Goal: Task Accomplishment & Management: Manage account settings

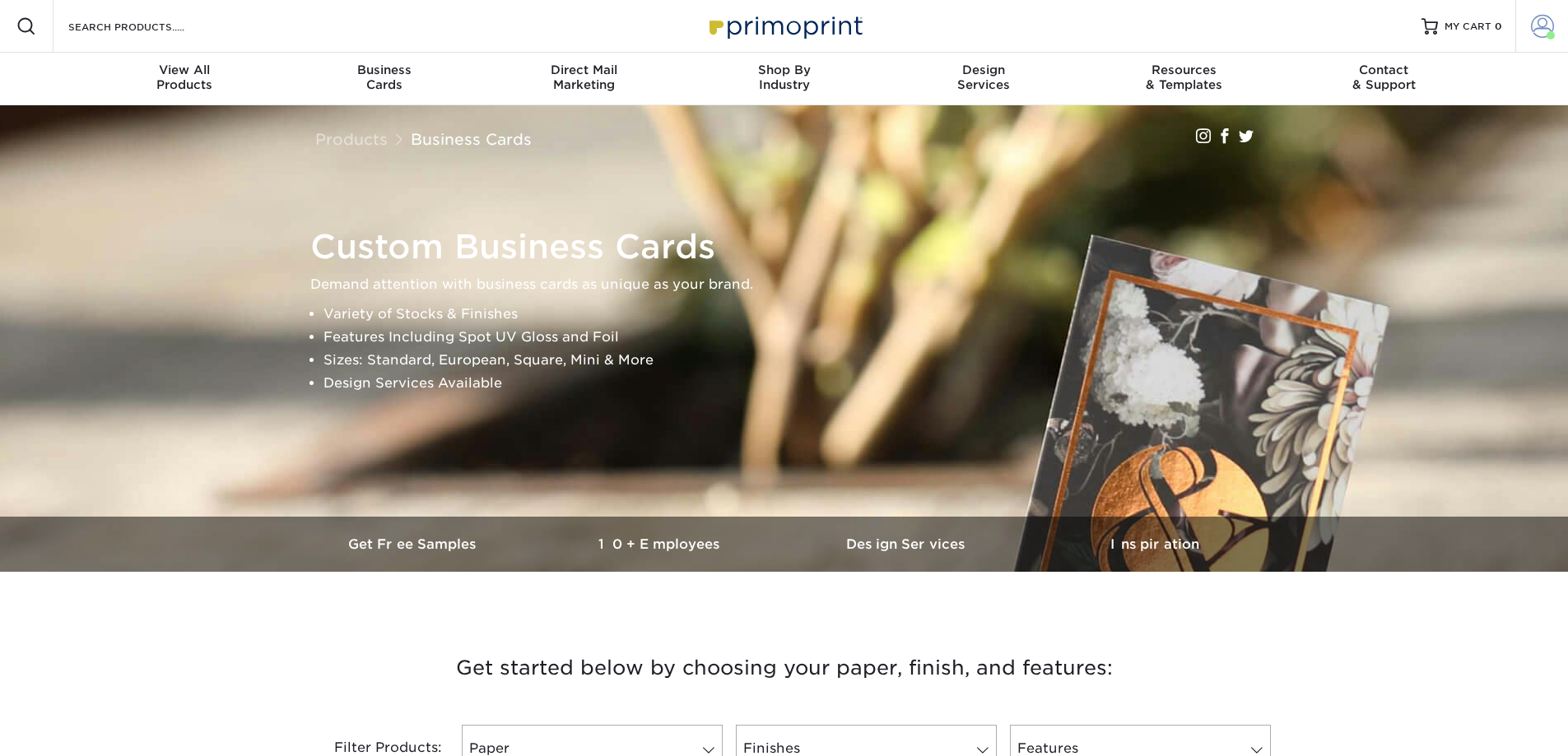
click at [1540, 19] on span at bounding box center [1542, 25] width 23 height 23
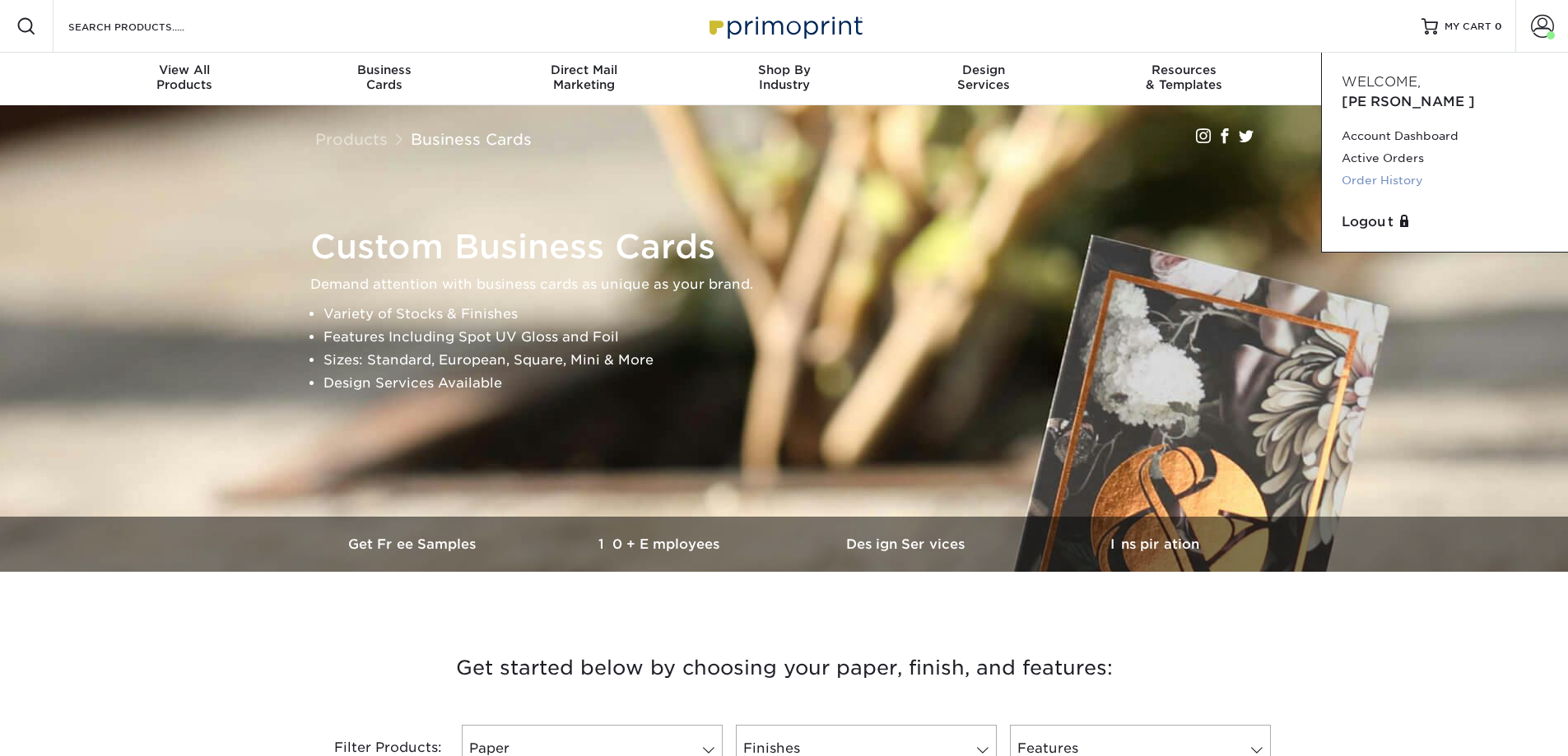
click at [1376, 169] on link "Order History" at bounding box center [1445, 180] width 207 height 22
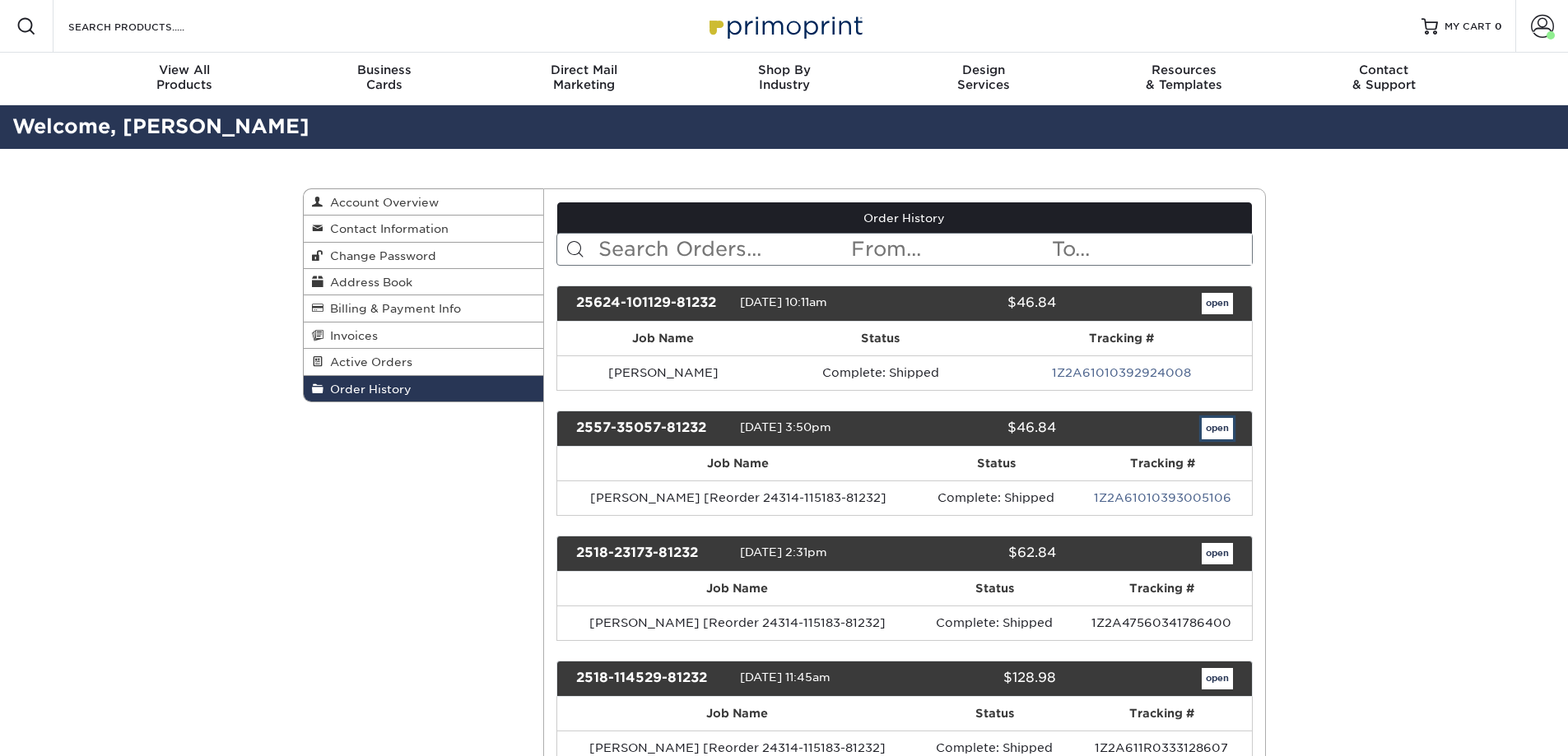
click at [1202, 434] on link "open" at bounding box center [1217, 428] width 31 height 21
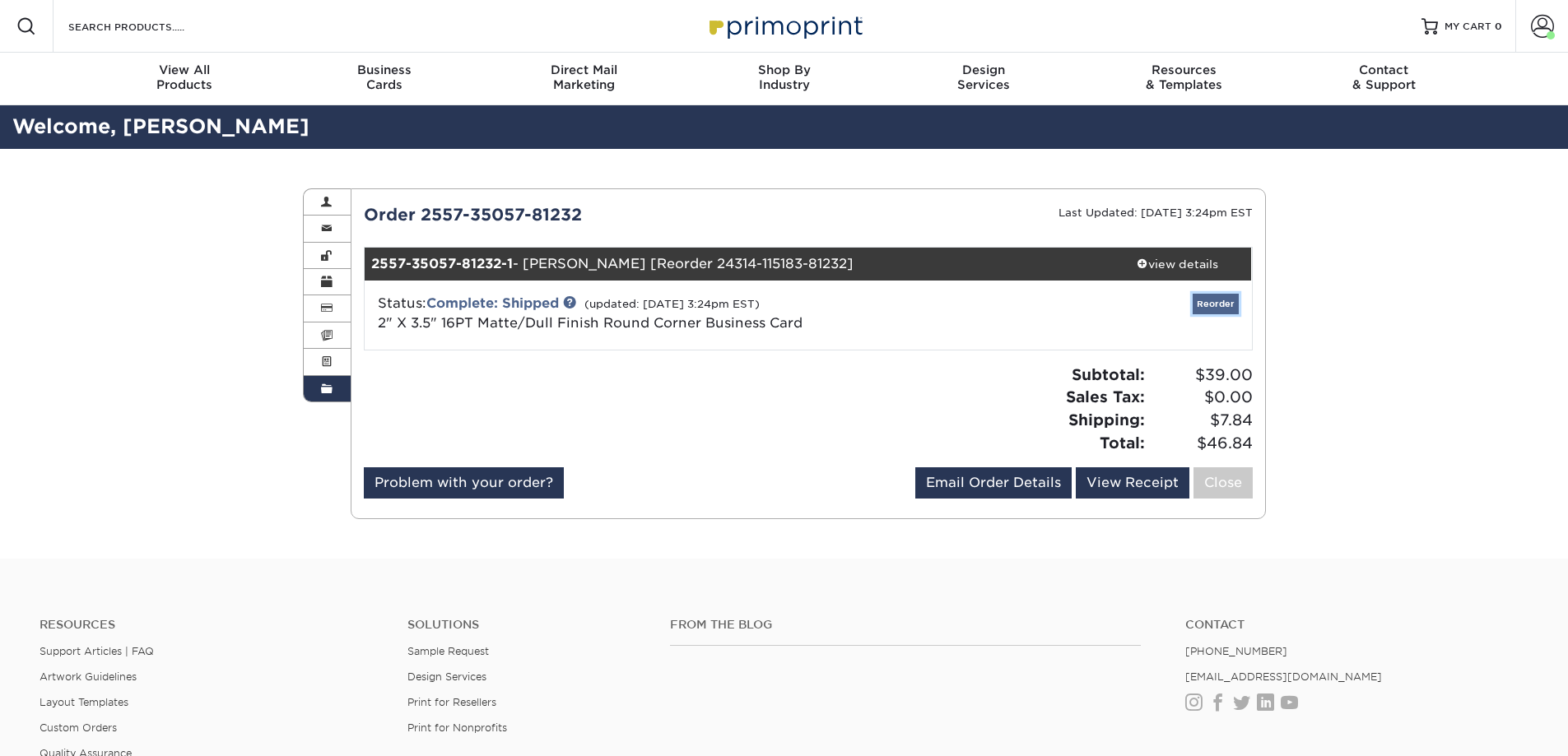
click at [1227, 306] on link "Reorder" at bounding box center [1216, 304] width 46 height 20
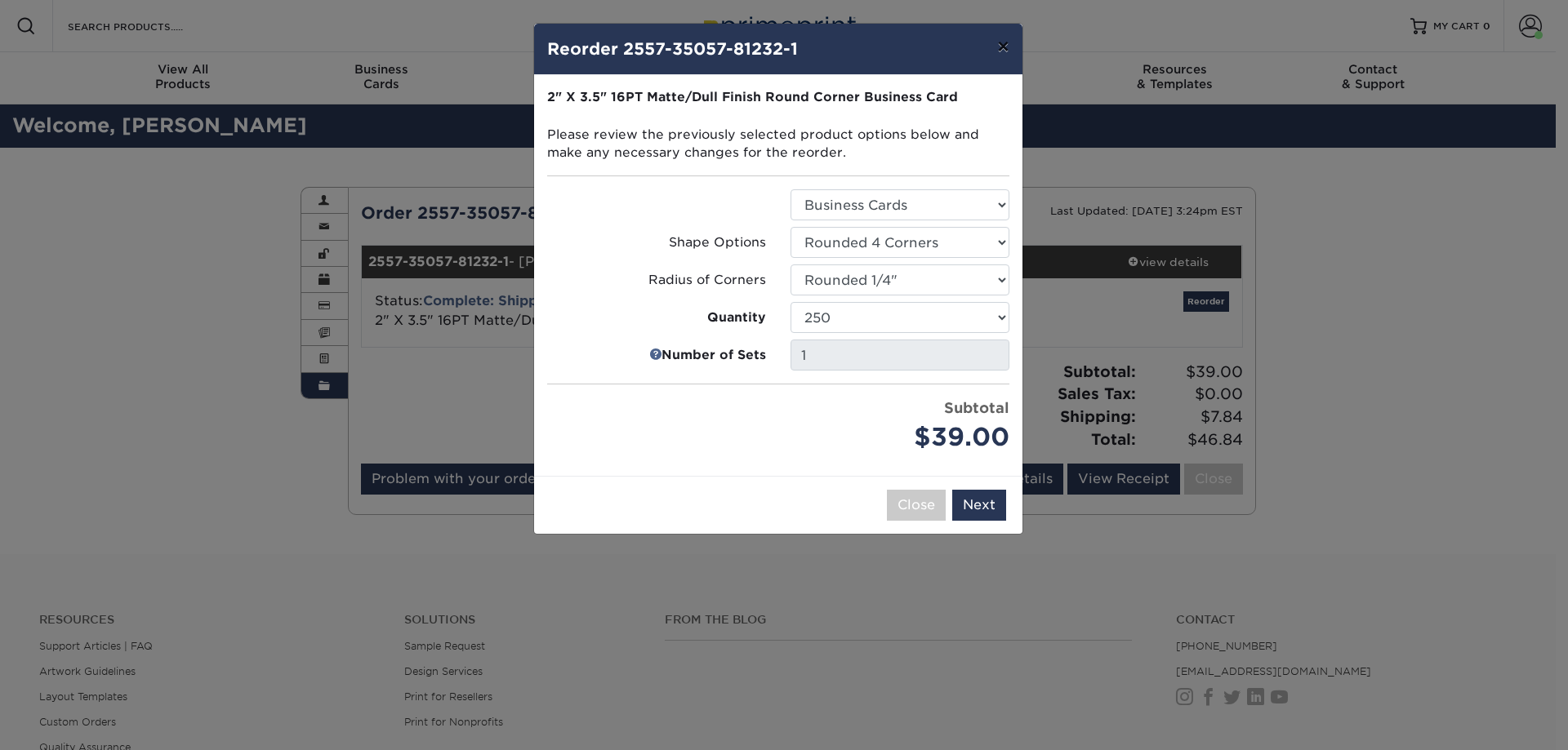
click at [1005, 40] on button "×" at bounding box center [1002, 46] width 38 height 45
